Goal: Task Accomplishment & Management: Use online tool/utility

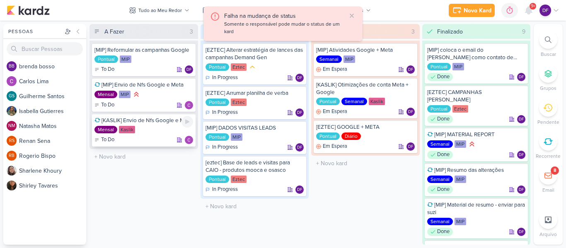
click at [143, 135] on div "[KASLIK] Envio de Nfs Google e Meta Mensal Kaslik To Do" at bounding box center [144, 130] width 104 height 33
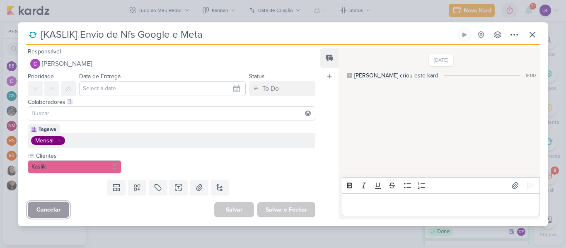
click at [39, 208] on button "Cancelar" at bounding box center [48, 210] width 41 height 16
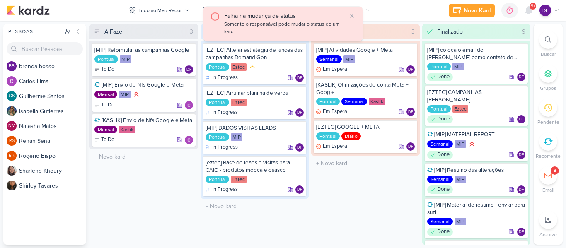
click at [357, 14] on div "Falha na mudança de status Somente o responsável pode mudar o status de um kard" at bounding box center [282, 24] width 159 height 34
click at [356, 14] on div "Falha na mudança de status Somente o responsável pode mudar o status de um kard" at bounding box center [282, 24] width 159 height 34
click at [353, 17] on icon at bounding box center [351, 15] width 7 height 7
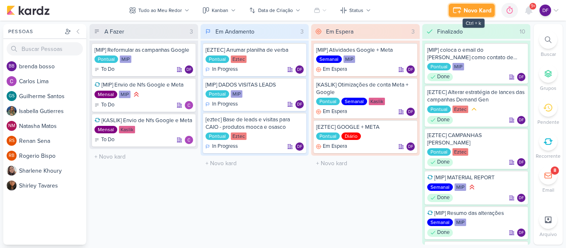
click at [461, 8] on icon at bounding box center [457, 10] width 10 height 10
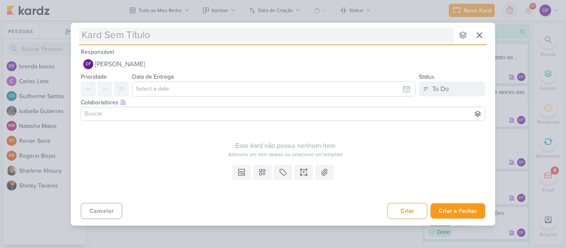
click at [163, 35] on input "text" at bounding box center [266, 35] width 374 height 15
type input "[E"
type input "[EZTC"
type input "[EZTEC"
type input "[EZTEC]"
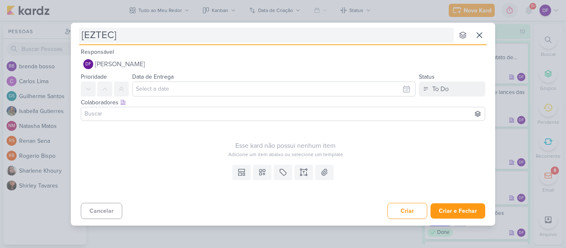
type input "[EZTEC] b"
type input "[EZTEC]"
type input "[EZTEC] Blas"
type input "[EZTEC] Blast e negativações"
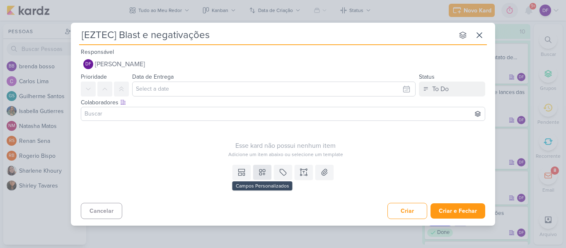
type input "[EZTEC] Blast e negativações"
click at [266, 175] on icon at bounding box center [262, 172] width 8 height 8
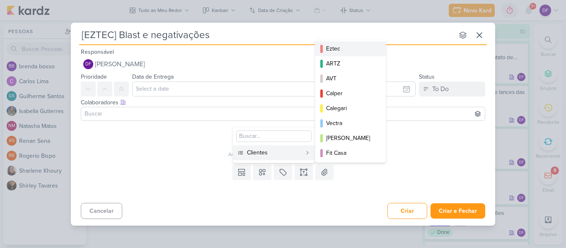
click at [342, 47] on div "Eztec" at bounding box center [351, 48] width 50 height 9
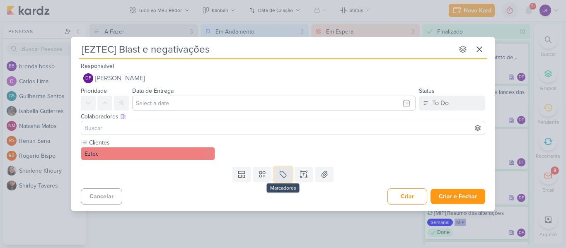
click at [283, 174] on icon at bounding box center [283, 174] width 8 height 8
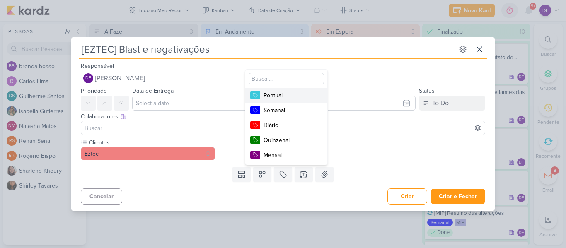
click at [274, 98] on div "Pontual" at bounding box center [290, 95] width 54 height 9
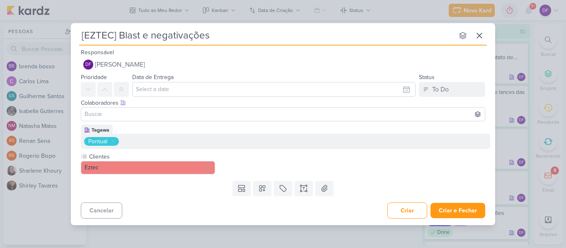
click at [306, 176] on div "Tagawa Pontual Clientes Eztec" at bounding box center [283, 151] width 424 height 53
click at [306, 185] on icon at bounding box center [303, 188] width 8 height 8
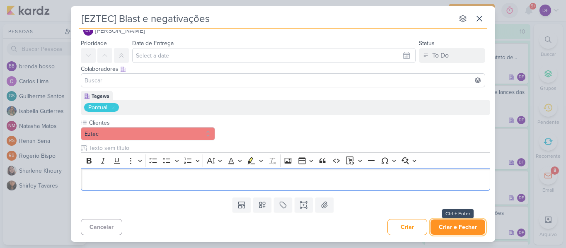
click at [465, 223] on button "Criar e Fechar" at bounding box center [457, 227] width 55 height 15
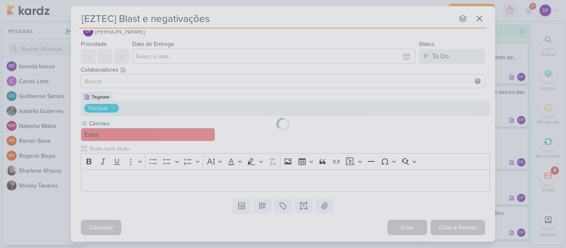
scroll to position [16, 0]
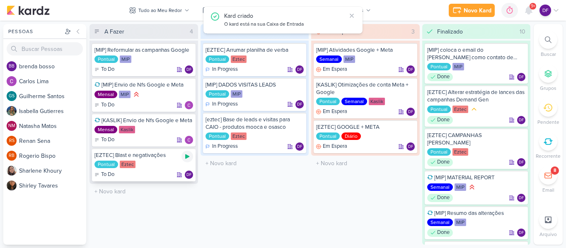
click at [188, 162] on div at bounding box center [187, 157] width 12 height 12
